Goal: Check status: Check status

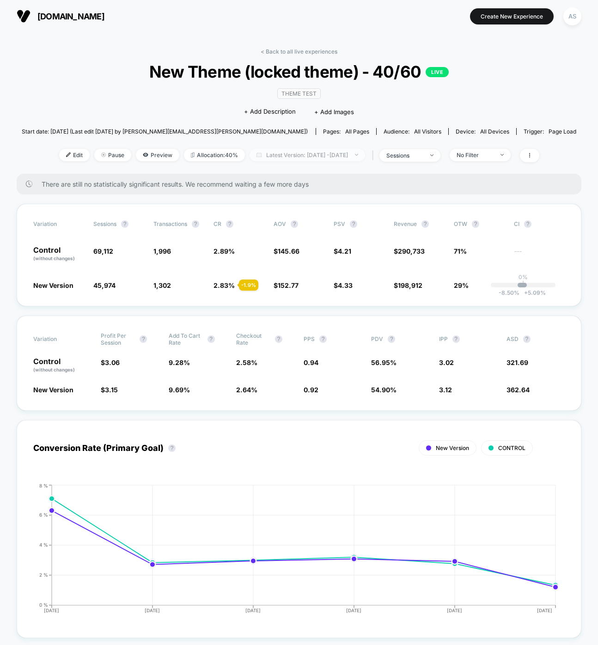
click at [341, 154] on span "Latest Version: [DATE] - [DATE]" at bounding box center [308, 155] width 116 height 12
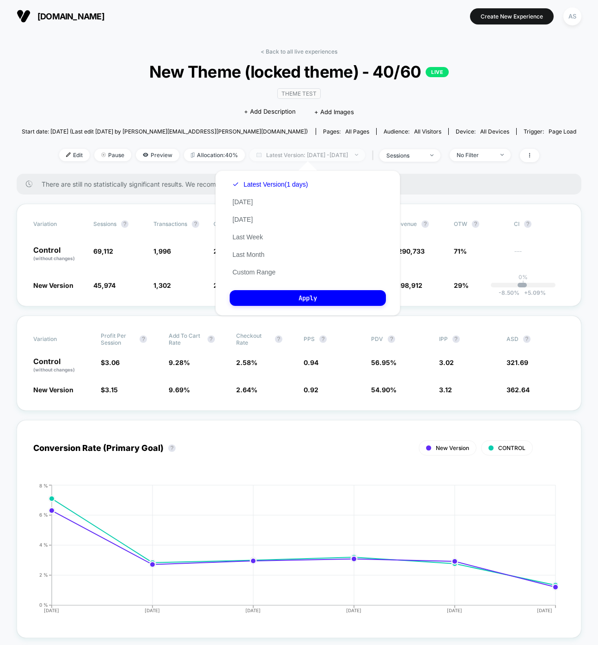
click at [341, 154] on span "Latest Version: [DATE] - [DATE]" at bounding box center [308, 155] width 116 height 12
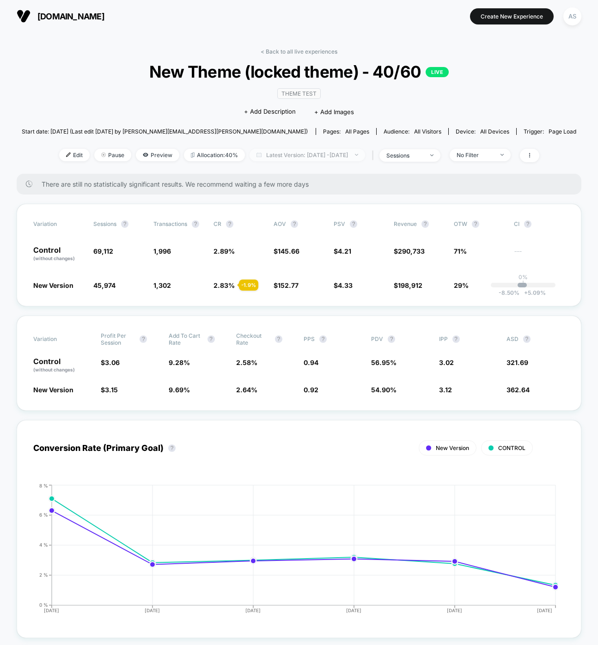
click at [310, 155] on span "Latest Version: [DATE] - [DATE]" at bounding box center [308, 155] width 116 height 12
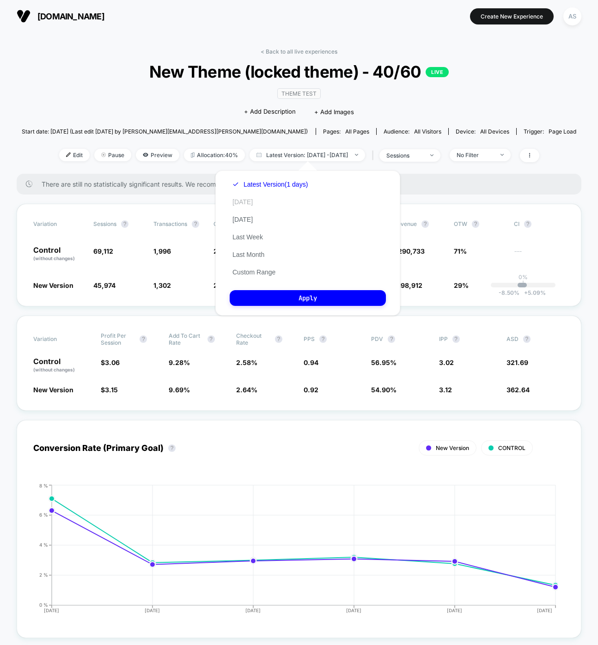
click at [241, 201] on button "[DATE]" at bounding box center [243, 202] width 26 height 8
click at [277, 291] on button "Apply" at bounding box center [308, 298] width 156 height 16
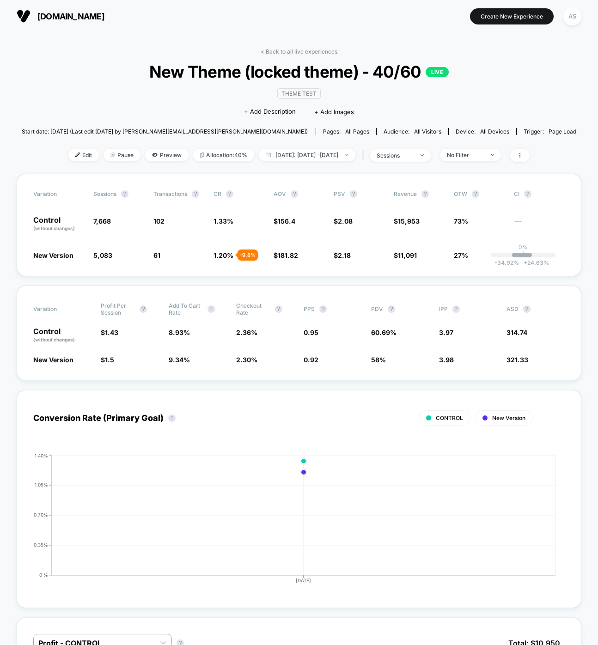
click at [196, 386] on div "Conversion Rate (Primary Goal) ? CONTROL New Version Hide [DATE] 0 % 0.35% 0.70…" at bounding box center [299, 494] width 565 height 227
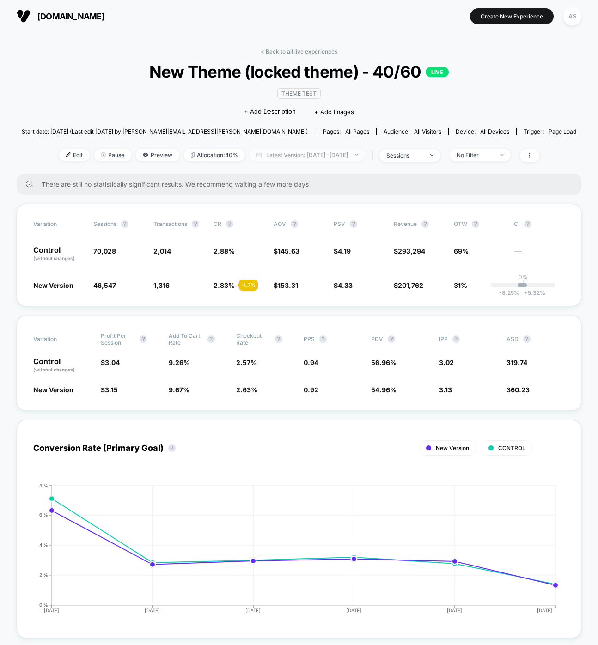
click at [330, 156] on span "Latest Version: [DATE] - [DATE]" at bounding box center [308, 155] width 116 height 12
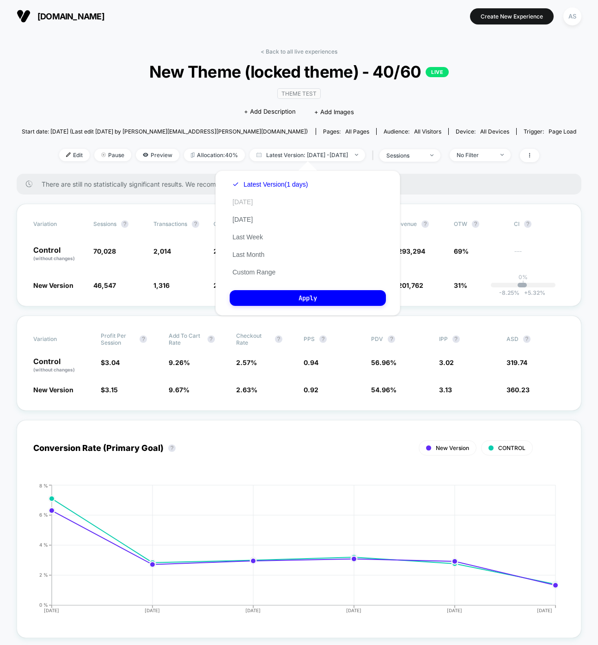
click at [245, 201] on button "[DATE]" at bounding box center [243, 202] width 26 height 8
click at [274, 297] on button "Apply" at bounding box center [308, 298] width 156 height 16
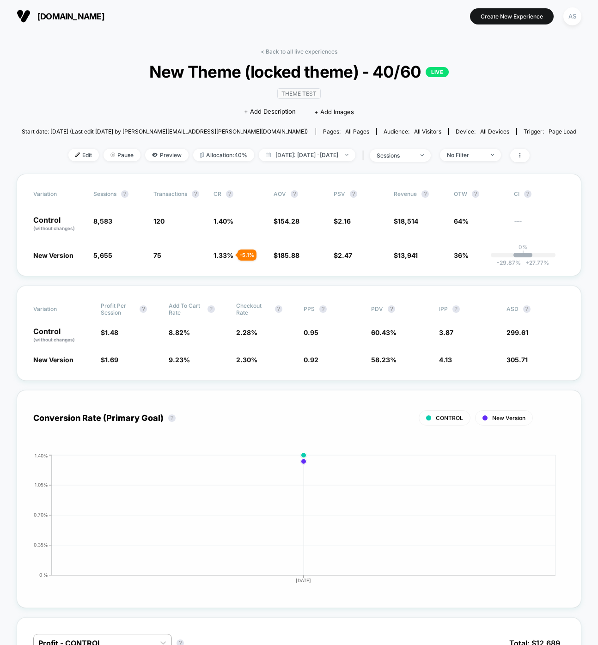
click at [240, 414] on div "CONTROL New Version" at bounding box center [283, 418] width 500 height 15
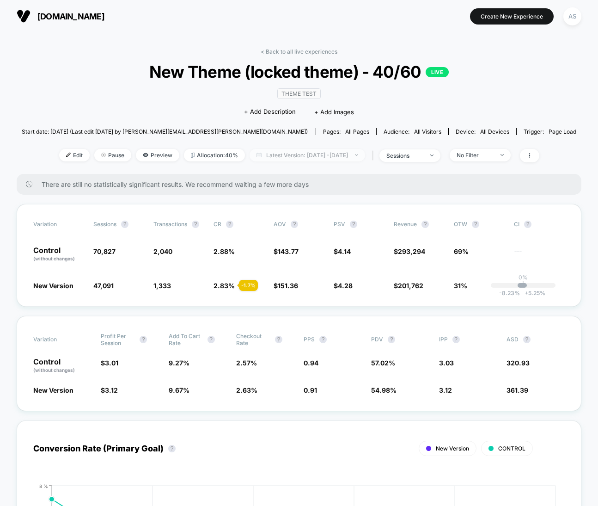
click at [305, 153] on span "Latest Version: [DATE] - [DATE]" at bounding box center [308, 155] width 116 height 12
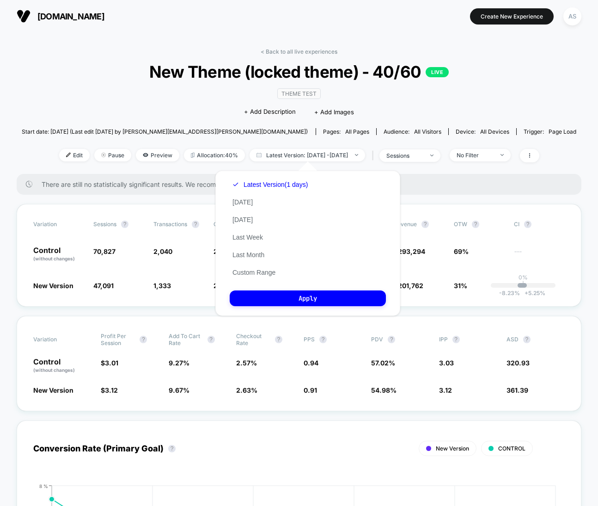
click at [250, 208] on div "Latest Version (1 days) Today Yesterday Last Week Last Month Custom Range" at bounding box center [270, 228] width 81 height 105
click at [244, 203] on button "[DATE]" at bounding box center [243, 202] width 26 height 8
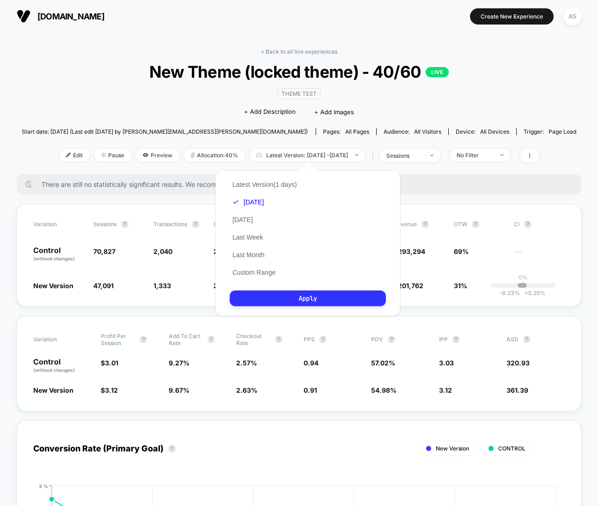
click at [279, 296] on button "Apply" at bounding box center [308, 298] width 156 height 16
